Goal: Information Seeking & Learning: Learn about a topic

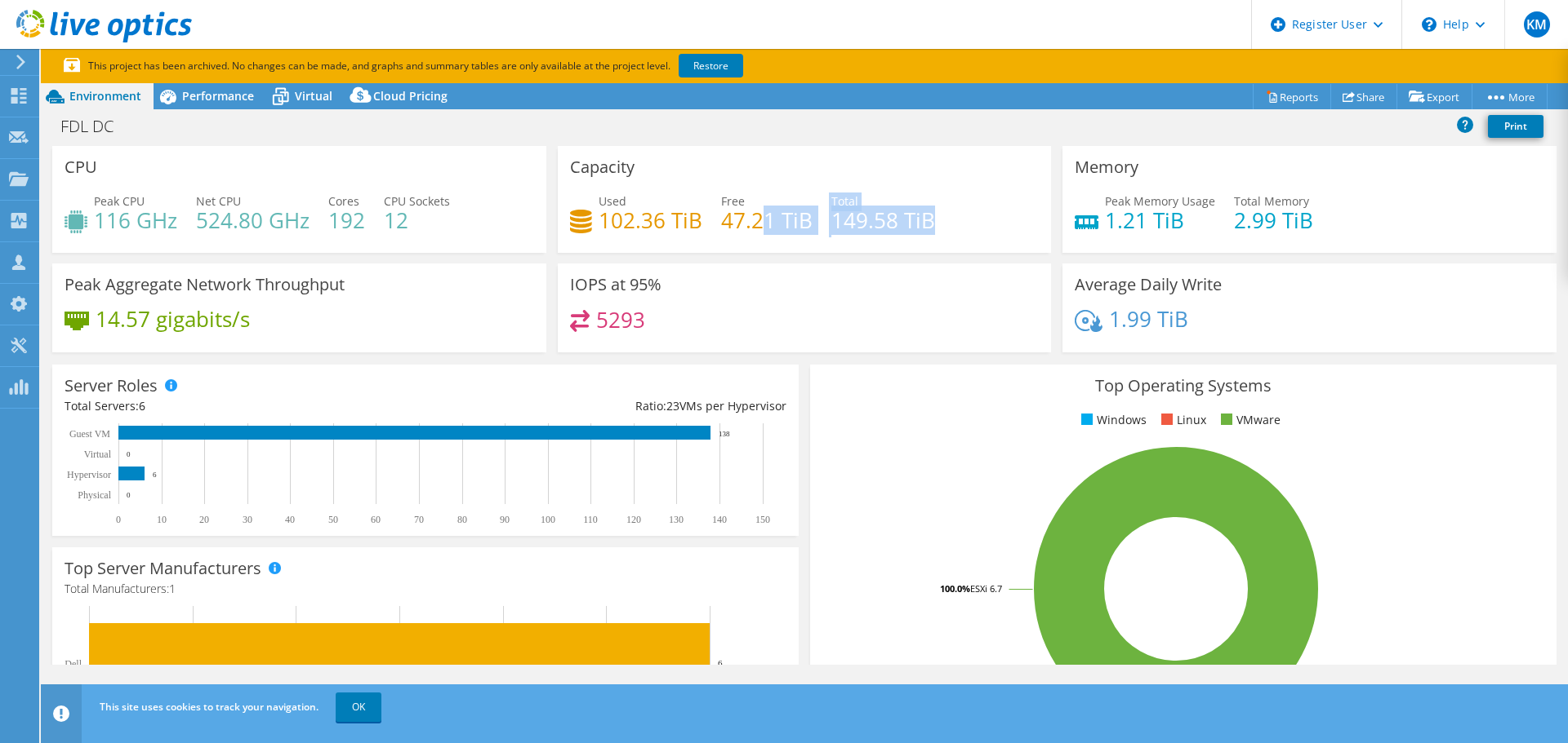
drag, startPoint x: 932, startPoint y: 220, endPoint x: 756, endPoint y: 220, distance: 176.0
click at [756, 220] on div "Used 102.36 TiB Free 47.21 TiB Total 149.58 TiB" at bounding box center [804, 219] width 469 height 53
click at [791, 229] on h4 "47.21 TiB" at bounding box center [766, 220] width 92 height 18
drag, startPoint x: 930, startPoint y: 216, endPoint x: 829, endPoint y: 183, distance: 106.3
click at [829, 183] on div "Capacity Used 102.36 TiB Free 47.21 TiB Total 149.58 TiB" at bounding box center [804, 199] width 494 height 107
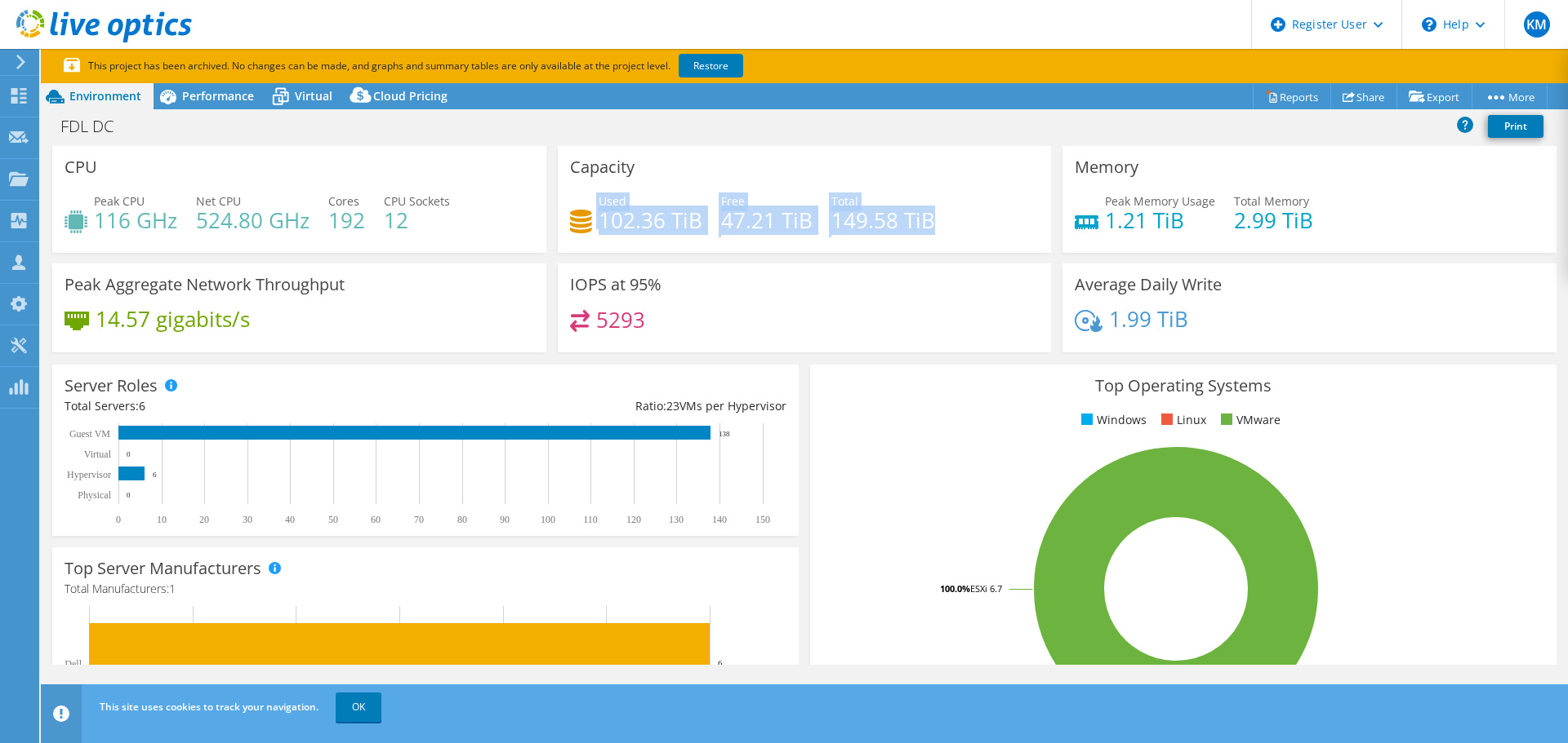
click at [911, 198] on div "Total 149.58 TiB" at bounding box center [883, 211] width 104 height 37
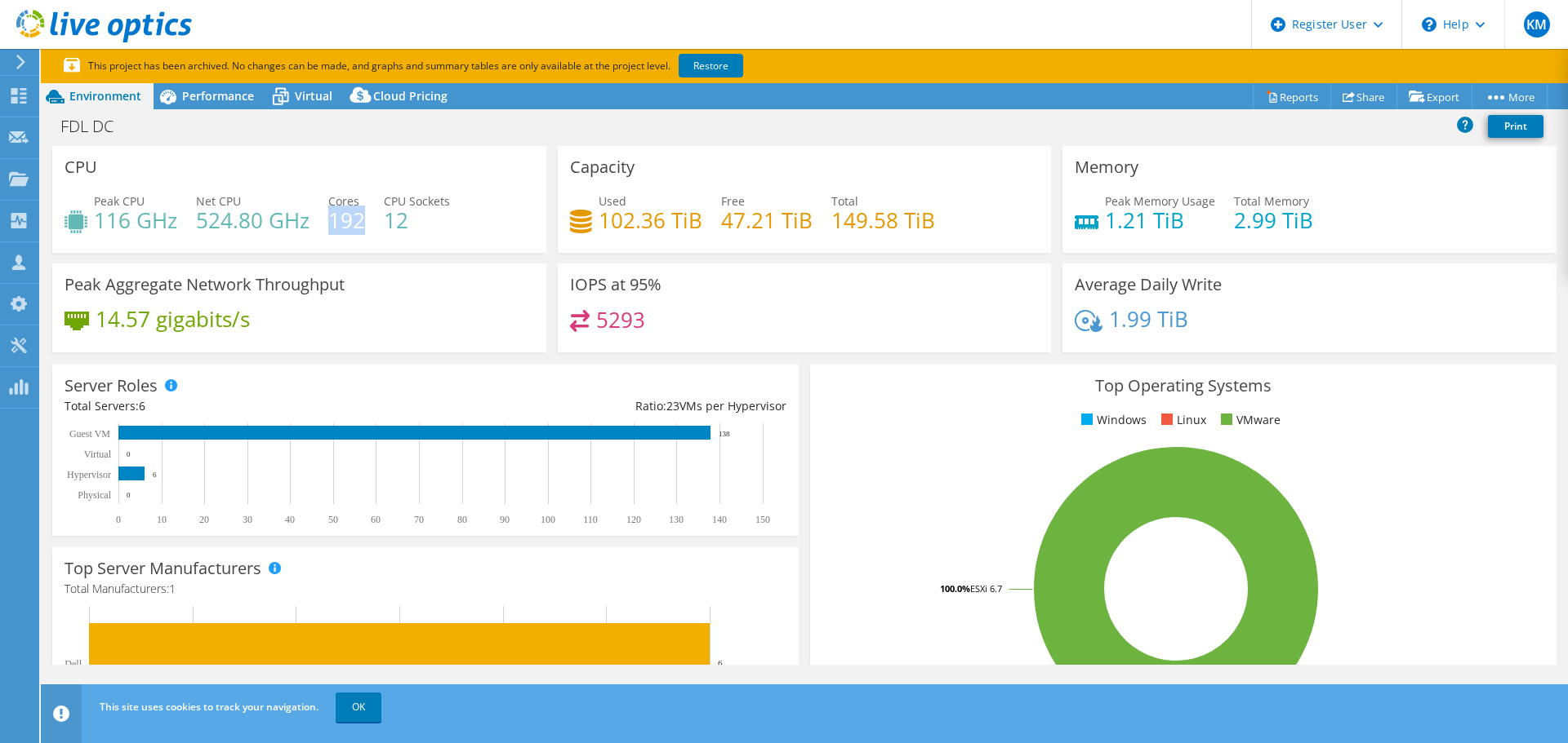
drag, startPoint x: 332, startPoint y: 213, endPoint x: 362, endPoint y: 215, distance: 30.1
click at [362, 215] on h4 "192" at bounding box center [347, 220] width 37 height 18
drag, startPoint x: 1289, startPoint y: 216, endPoint x: 1223, endPoint y: 207, distance: 66.6
click at [1223, 207] on div "Peak Memory Usage 1.21 TiB Total Memory 2.99 TiB" at bounding box center [1309, 219] width 469 height 53
click at [1234, 223] on h4 "2.99 TiB" at bounding box center [1273, 220] width 79 height 18
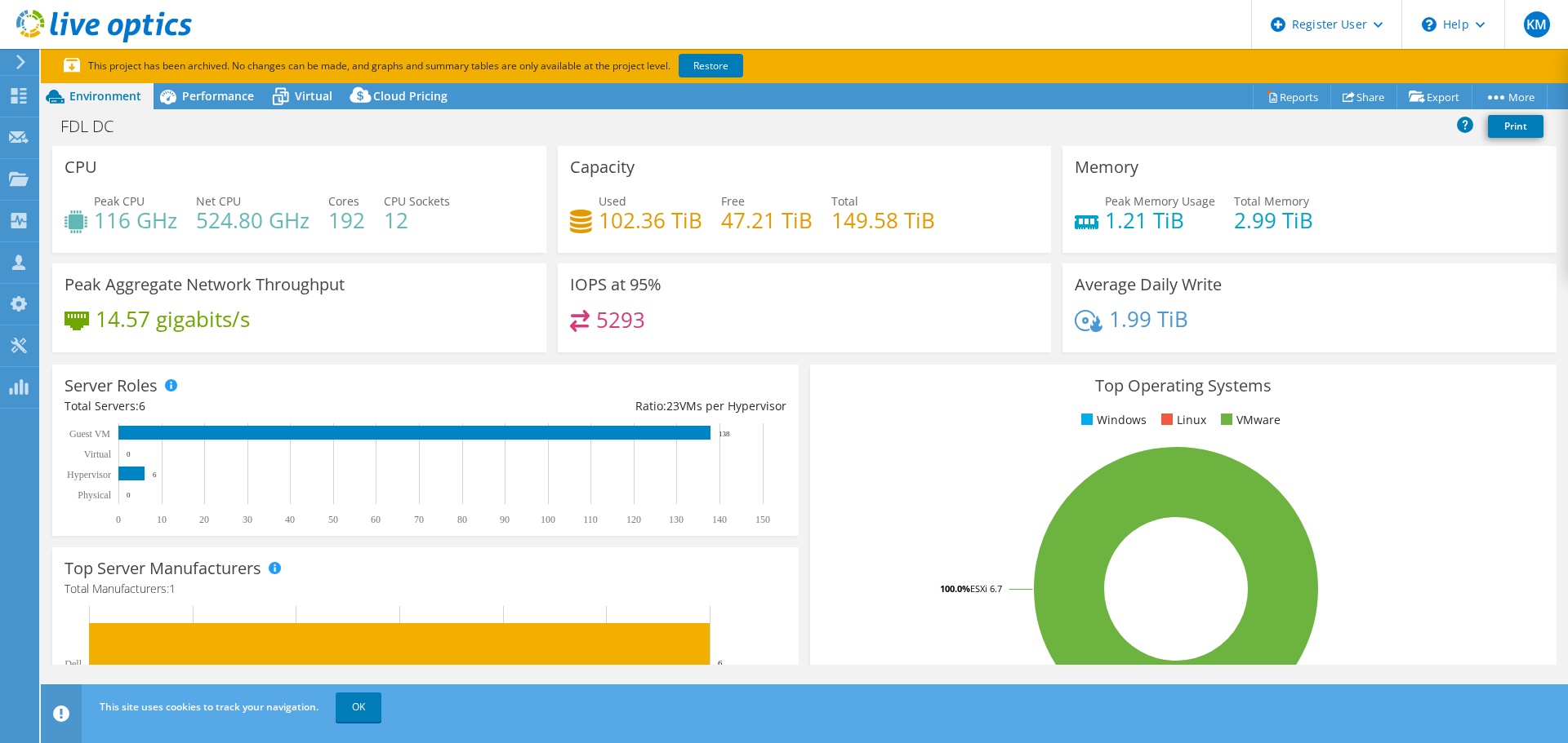
click at [347, 314] on div "14.57 gigabits/s" at bounding box center [299, 327] width 469 height 34
